Goal: Task Accomplishment & Management: Manage account settings

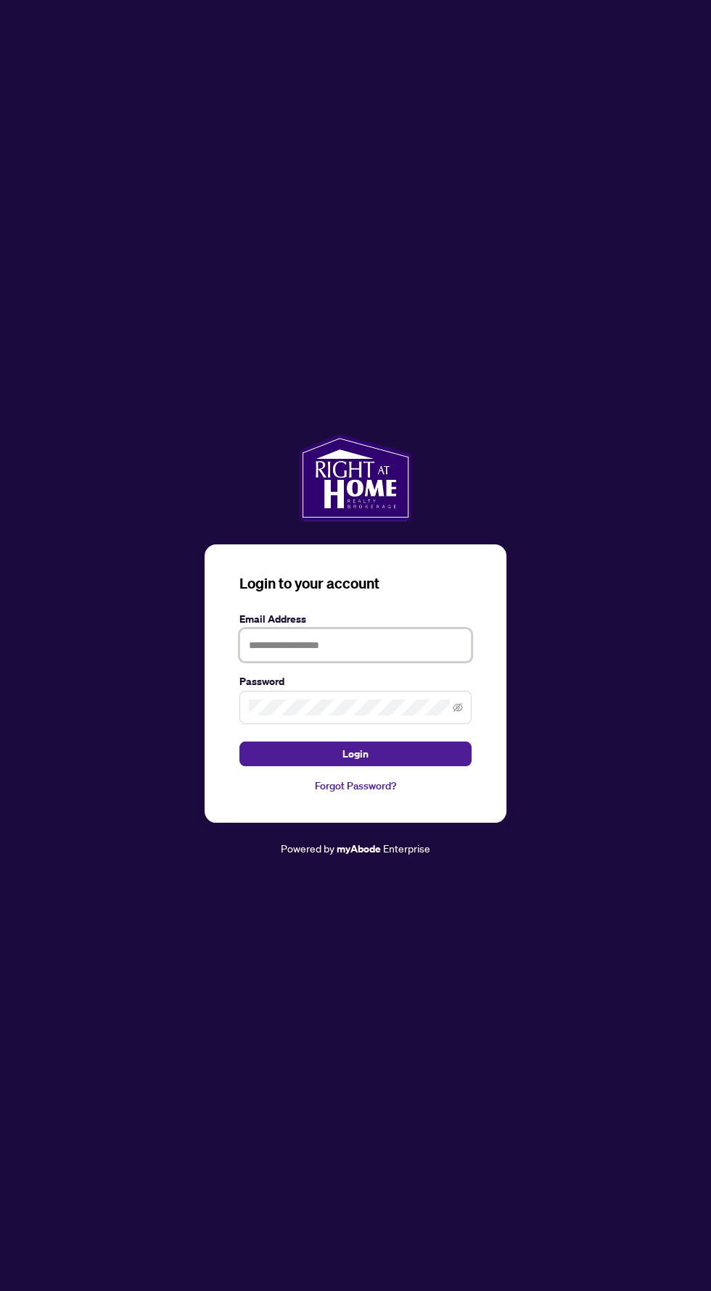
click at [281, 662] on input "text" at bounding box center [355, 645] width 232 height 33
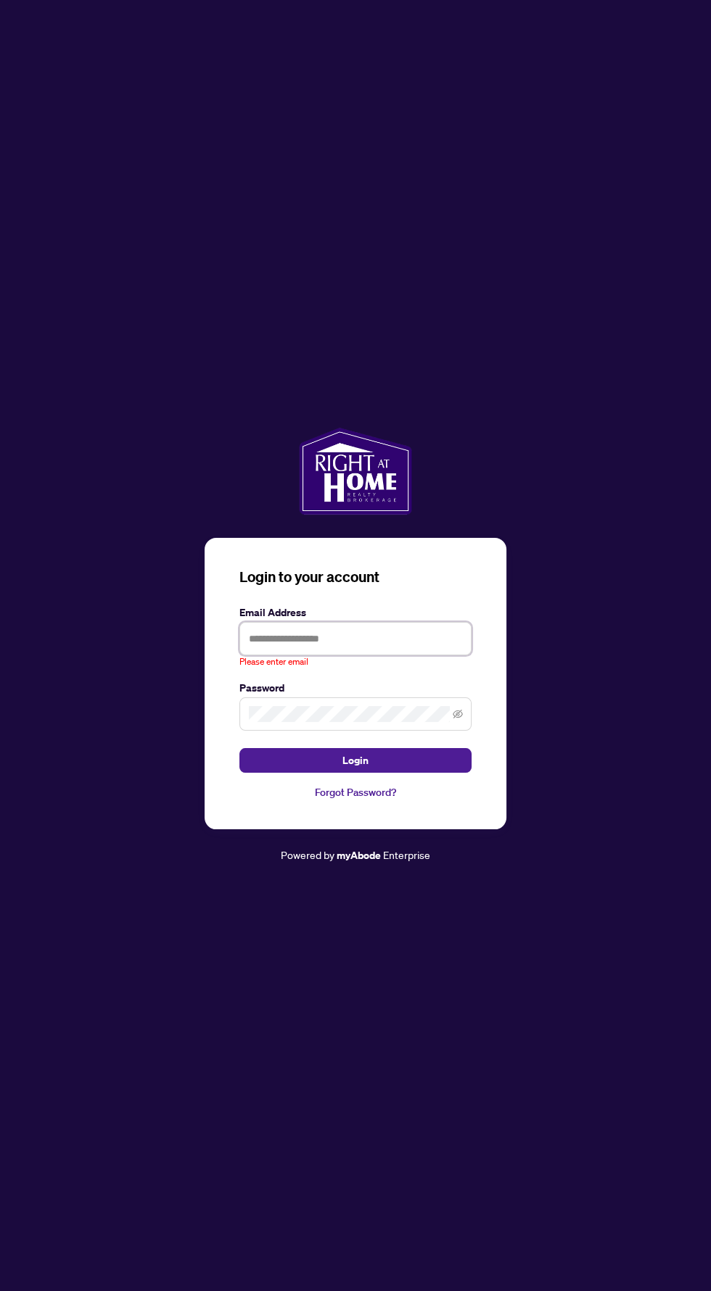
type input "**********"
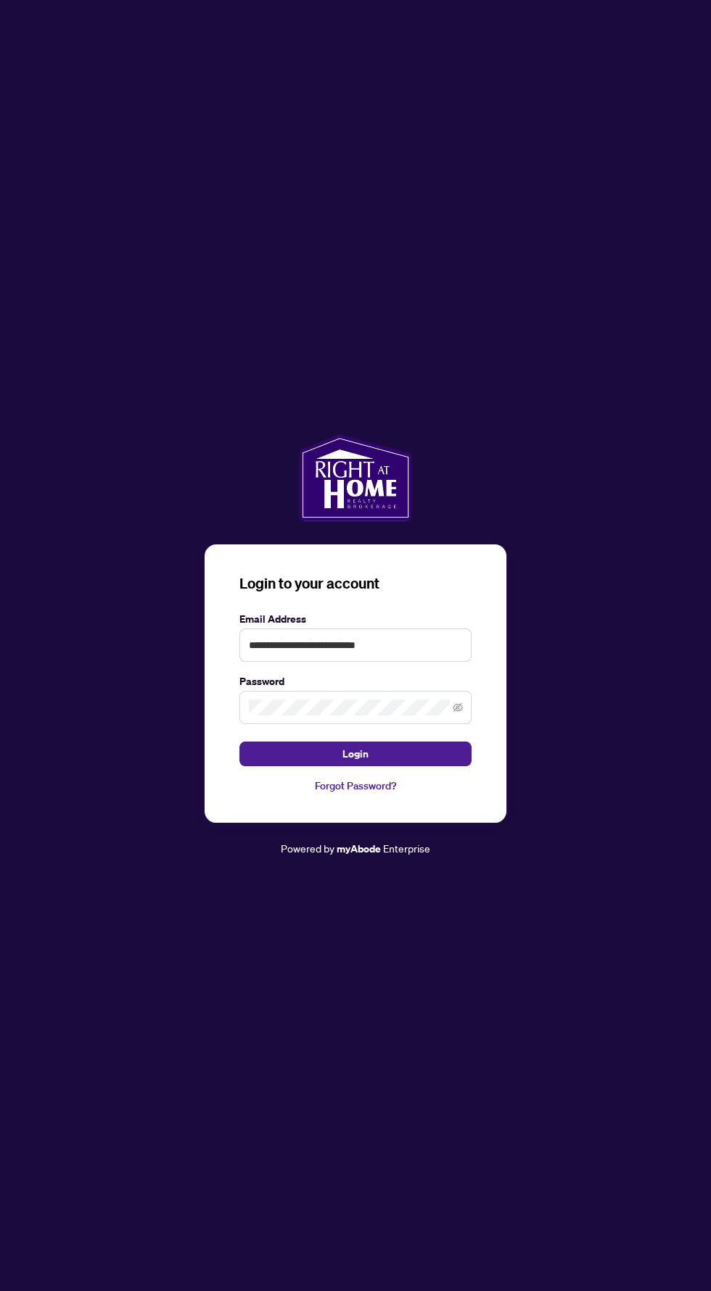
click at [239, 742] on button "Login" at bounding box center [355, 754] width 232 height 25
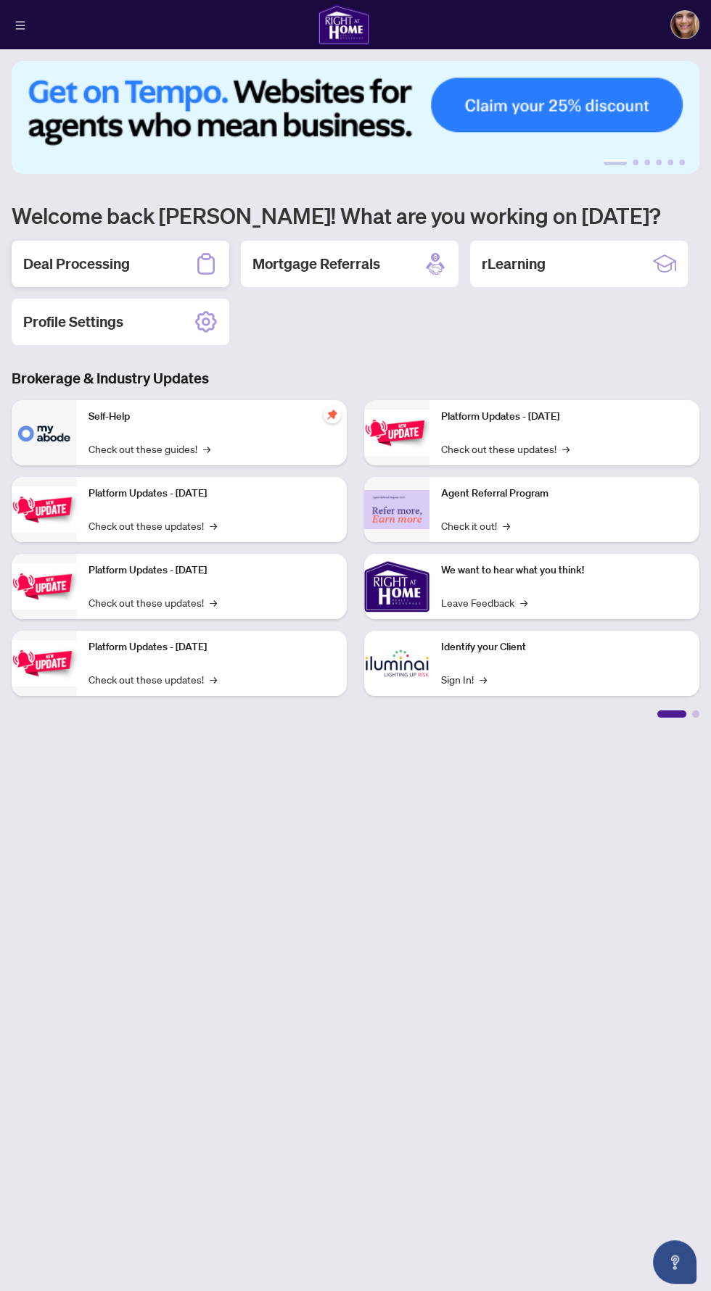
click at [123, 255] on h2 "Deal Processing" at bounding box center [76, 264] width 107 height 20
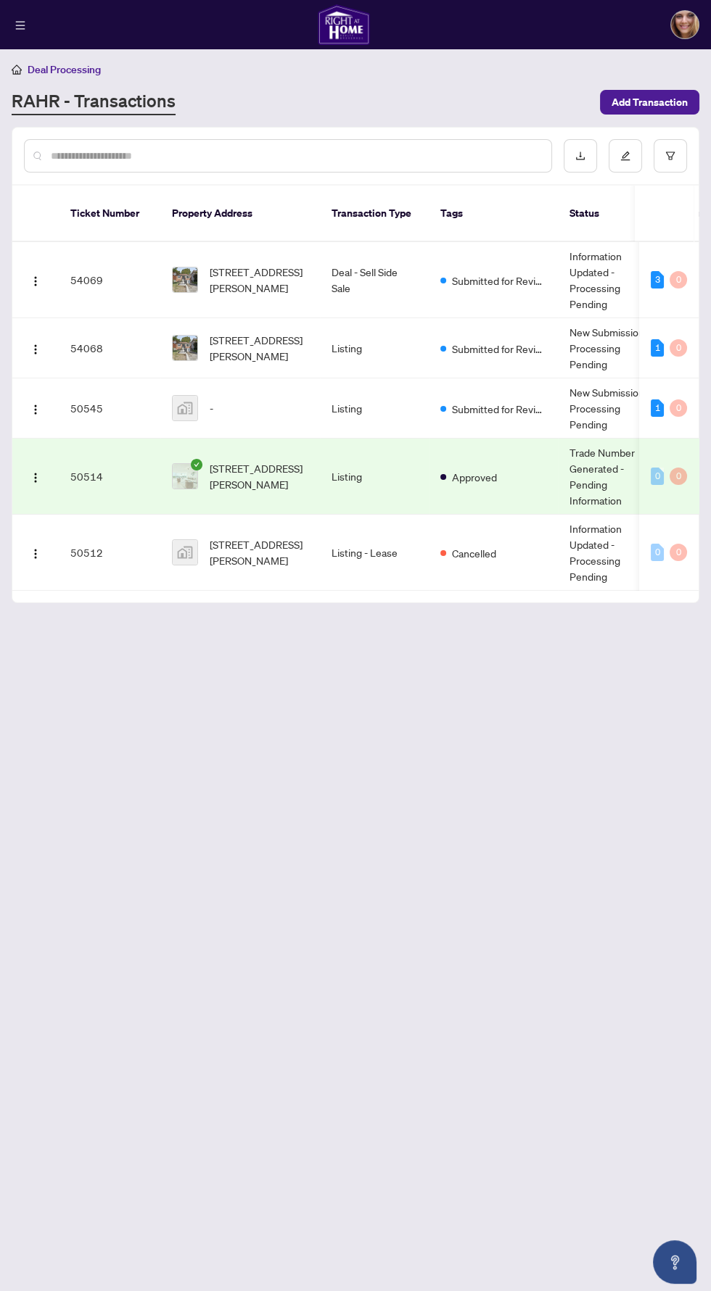
click at [416, 257] on td "Deal - Sell Side Sale" at bounding box center [374, 280] width 109 height 76
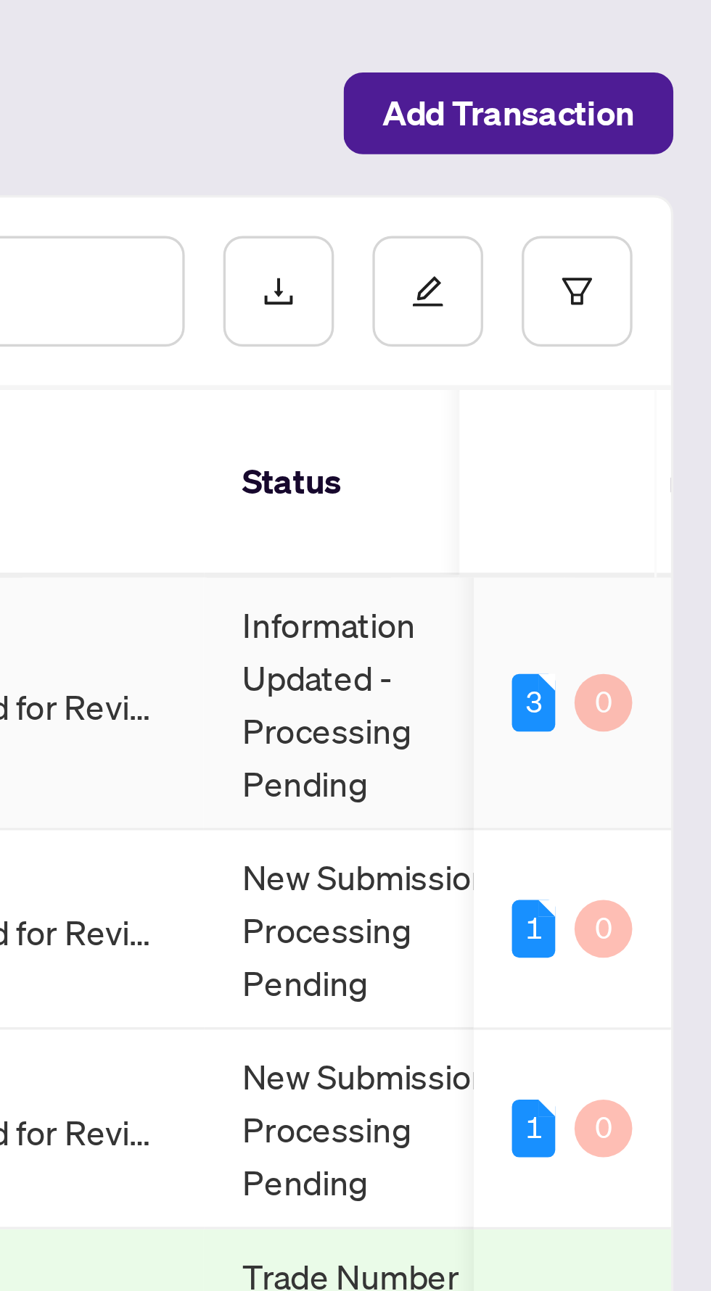
click at [597, 277] on td "Information Updated - Processing Pending" at bounding box center [612, 280] width 109 height 76
click at [654, 271] on div "3" at bounding box center [656, 279] width 13 height 17
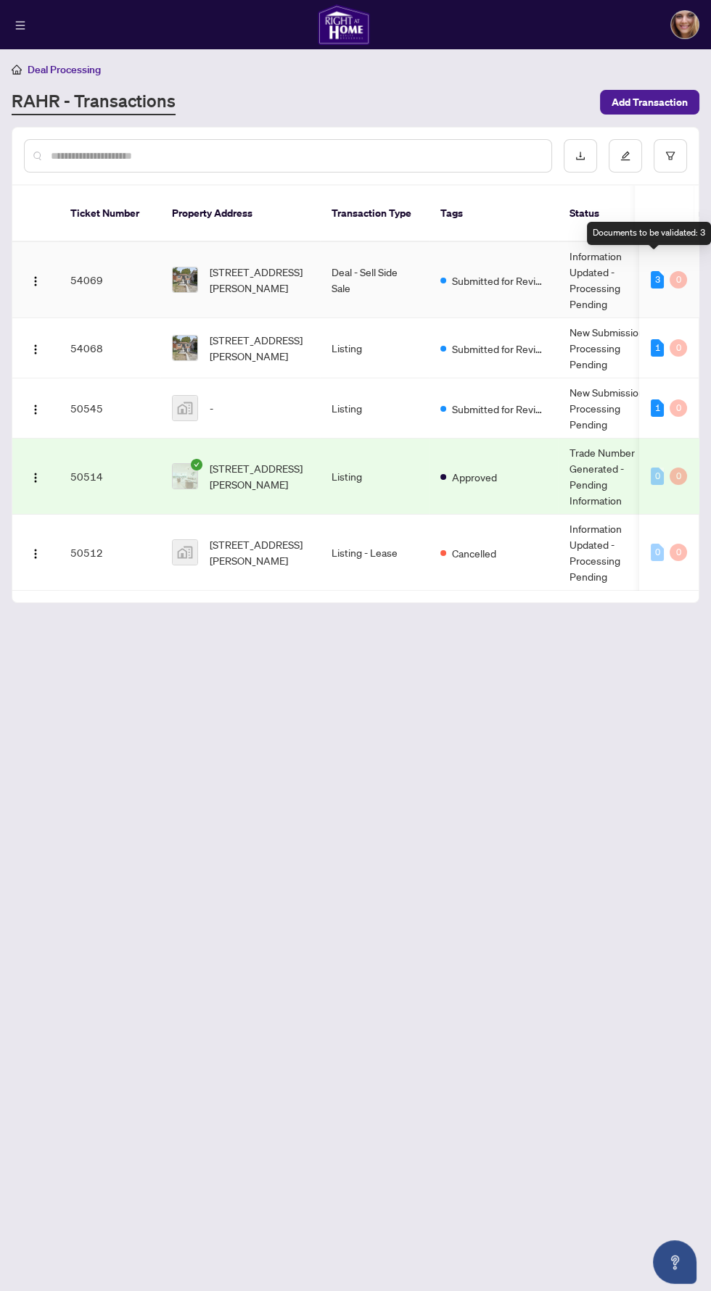
click at [530, 279] on td "Submitted for Review" at bounding box center [493, 280] width 129 height 76
click at [227, 264] on span "[STREET_ADDRESS][PERSON_NAME]" at bounding box center [259, 280] width 99 height 32
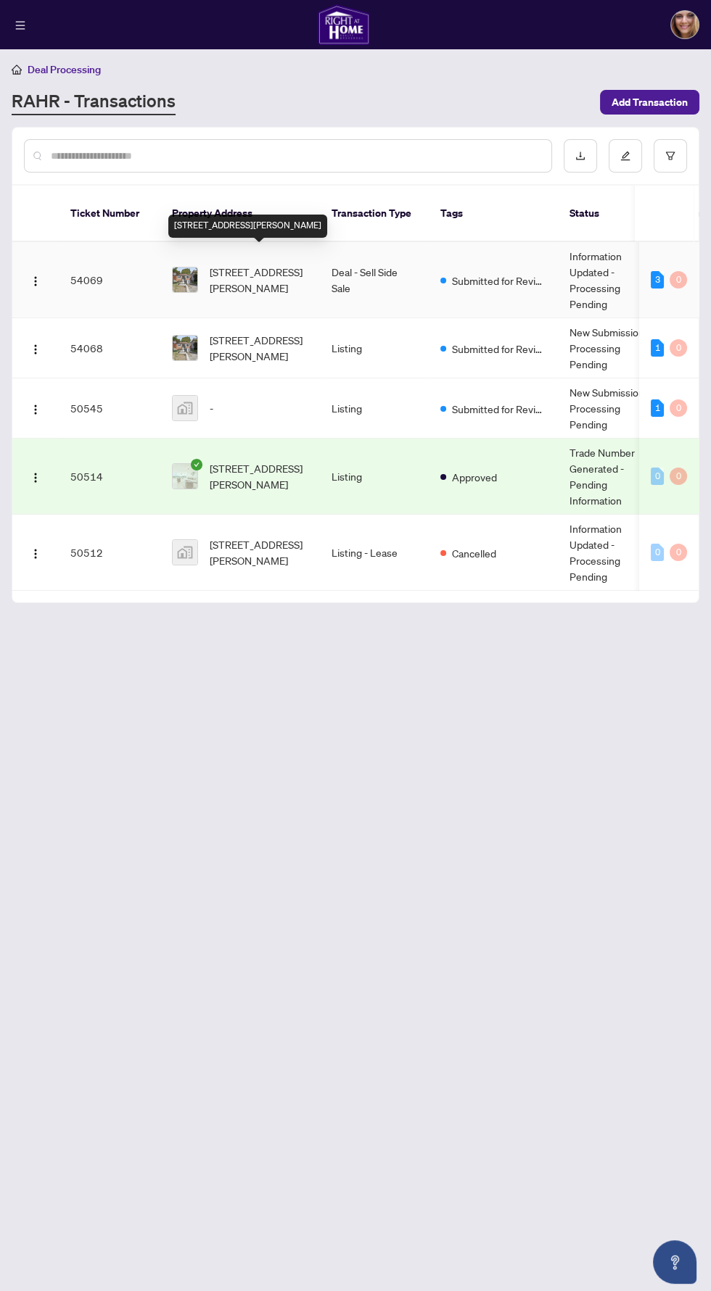
click at [599, 265] on td "Information Updated - Processing Pending" at bounding box center [612, 280] width 109 height 76
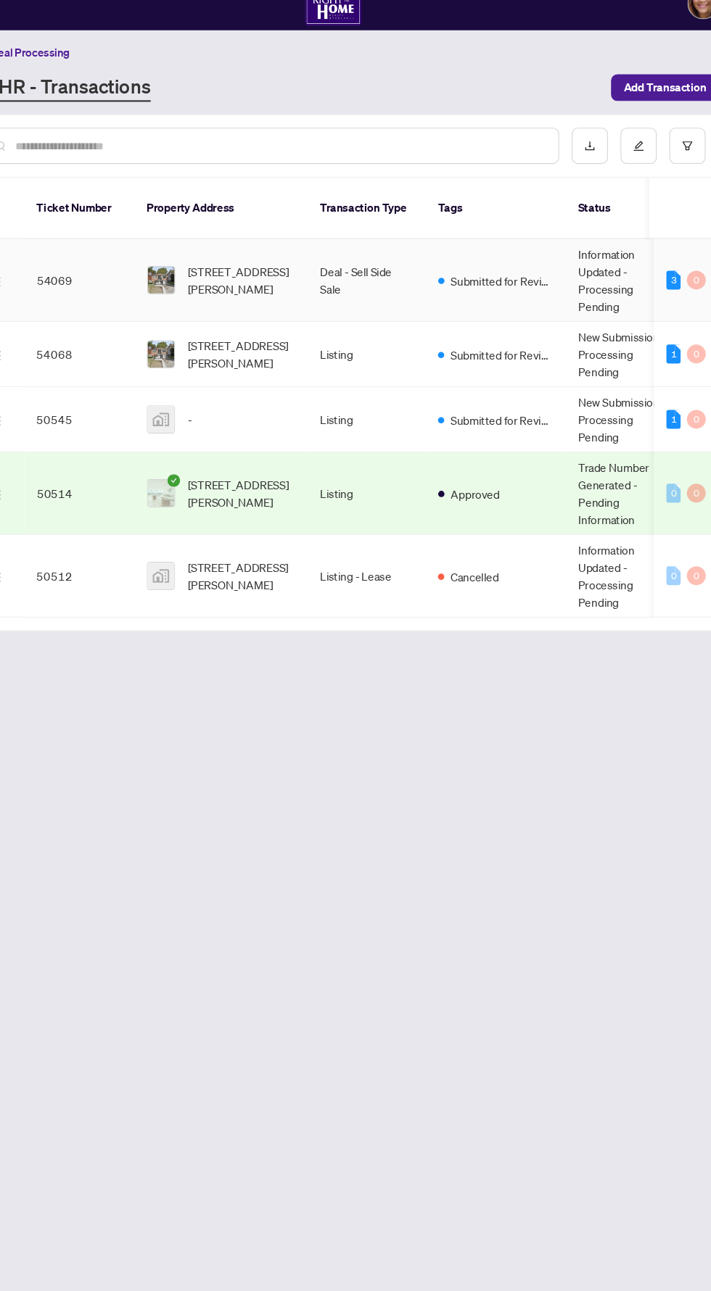
click at [605, 267] on td "Information Updated - Processing Pending" at bounding box center [612, 280] width 109 height 76
click at [194, 264] on div "[STREET_ADDRESS][PERSON_NAME]" at bounding box center [240, 280] width 136 height 32
click at [250, 272] on span "[STREET_ADDRESS][PERSON_NAME]" at bounding box center [259, 280] width 99 height 32
click at [252, 270] on span "[STREET_ADDRESS][PERSON_NAME]" at bounding box center [259, 280] width 99 height 32
click at [123, 262] on td "54069" at bounding box center [110, 280] width 102 height 76
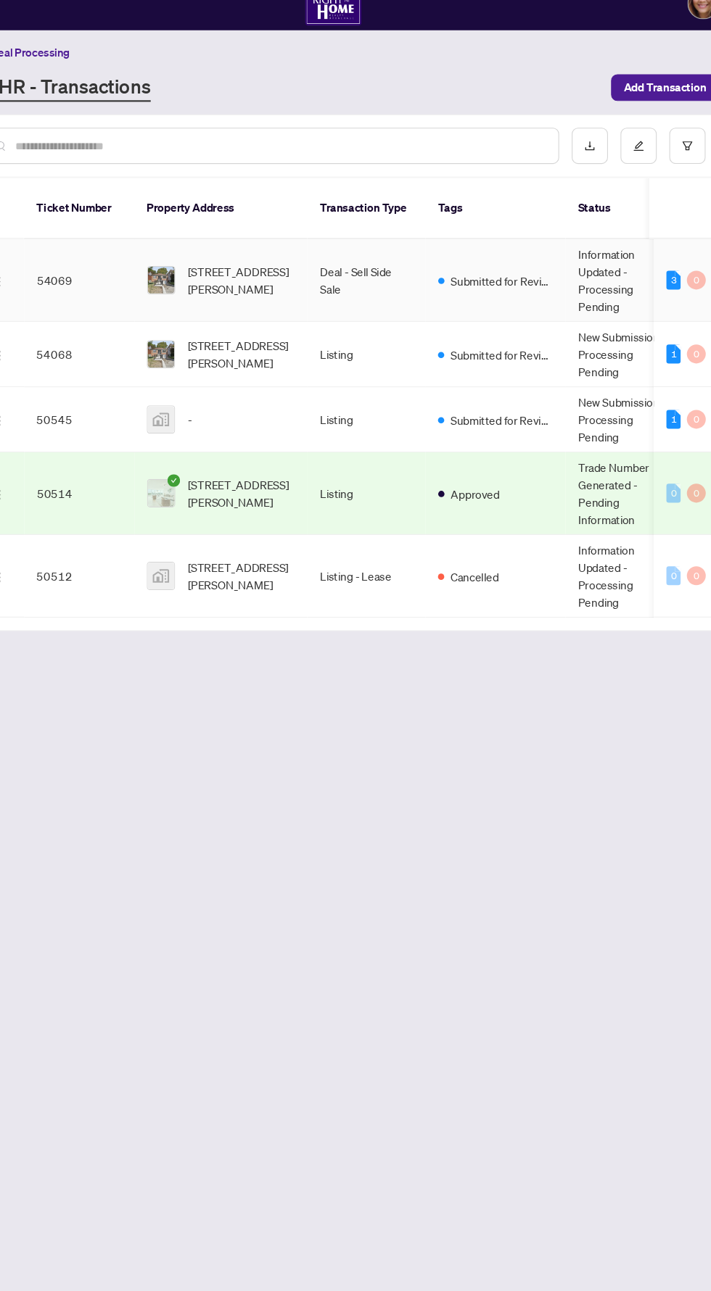
click at [225, 264] on span "[STREET_ADDRESS][PERSON_NAME]" at bounding box center [259, 280] width 99 height 32
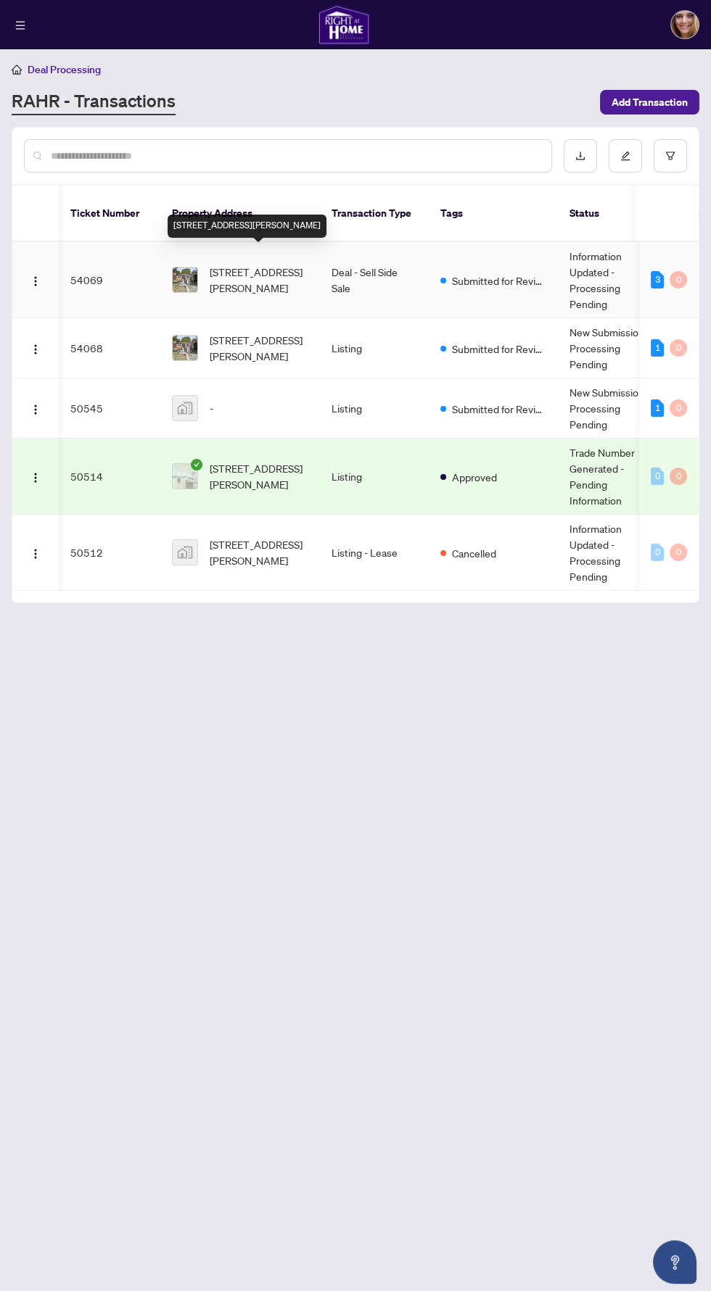
click at [656, 271] on div "3" at bounding box center [656, 279] width 13 height 17
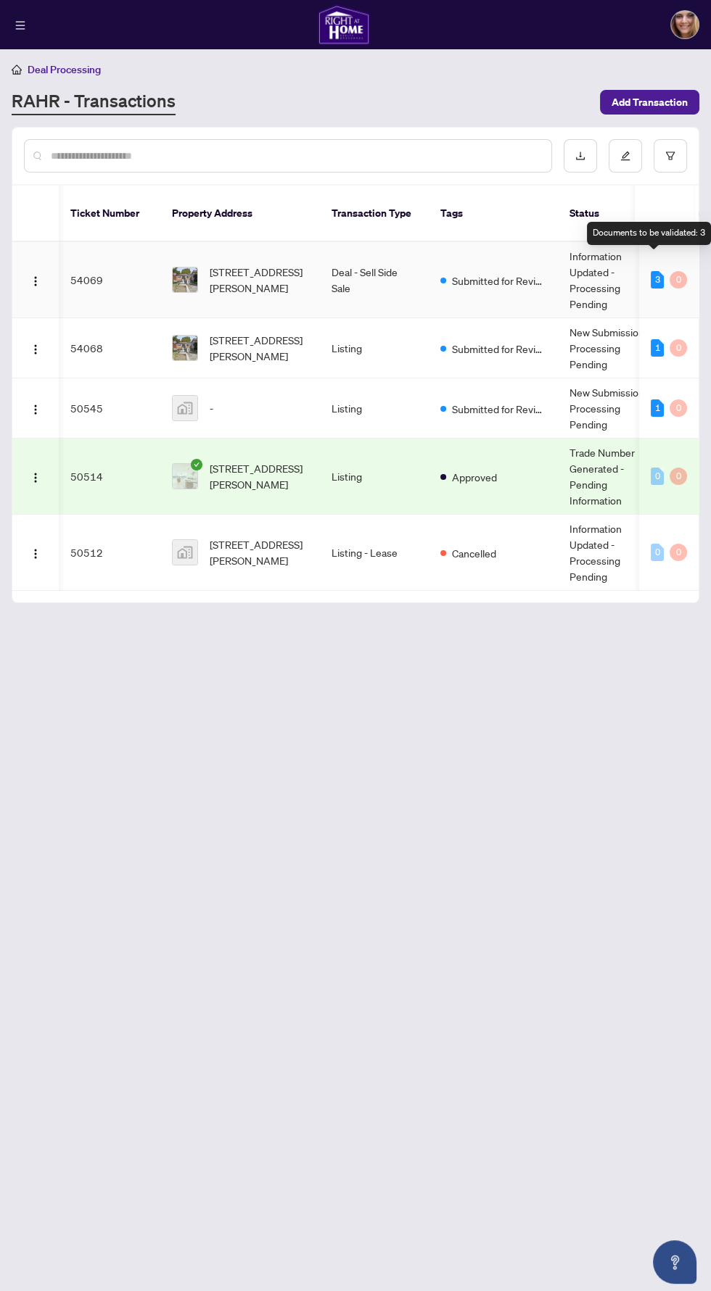
click at [667, 233] on div "Documents to be validated: 3" at bounding box center [649, 233] width 124 height 23
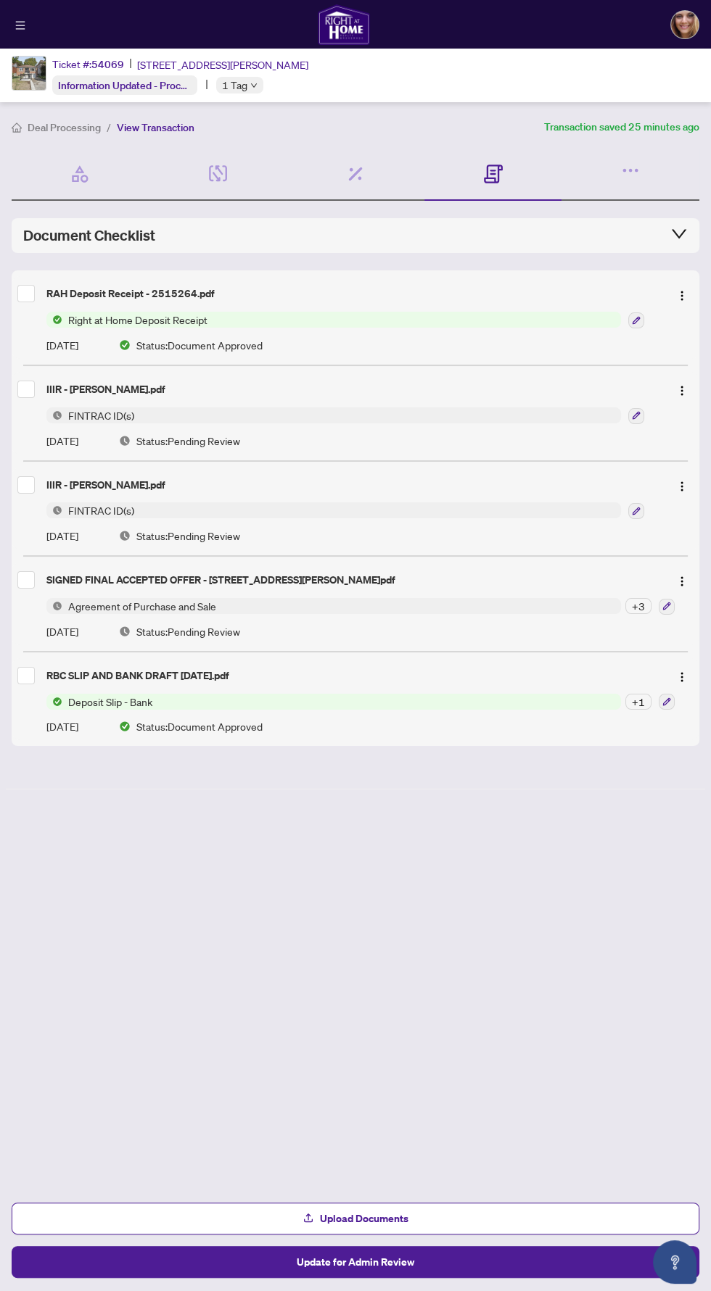
click at [442, 316] on span "Right at Home Deposit Receipt" at bounding box center [333, 320] width 574 height 16
click at [157, 312] on span "Right at Home Deposit Receipt" at bounding box center [137, 320] width 151 height 16
click at [144, 315] on span "Right at Home Deposit Receipt" at bounding box center [137, 320] width 151 height 16
click at [335, 363] on span "Right at Home Deposit Receipt" at bounding box center [378, 368] width 151 height 16
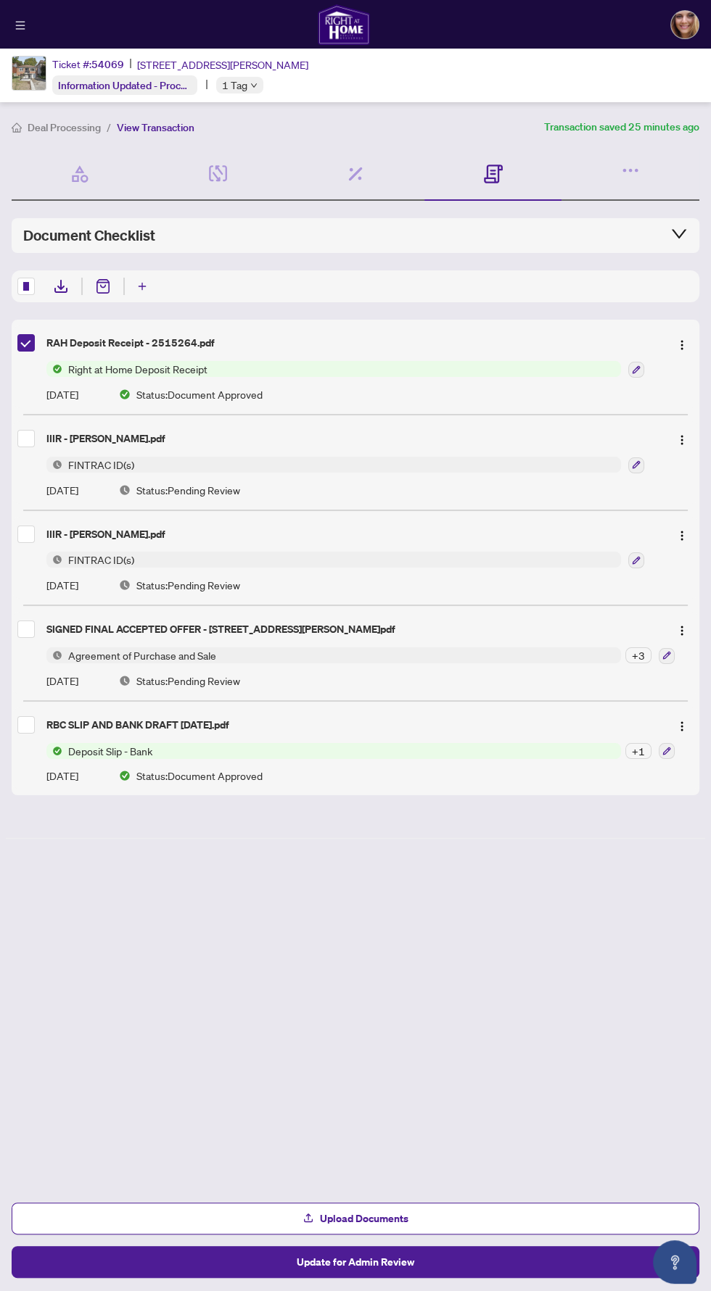
click at [62, 291] on icon at bounding box center [60, 286] width 17 height 17
click at [62, 289] on icon at bounding box center [60, 286] width 17 height 17
